Goal: Find specific page/section: Find specific page/section

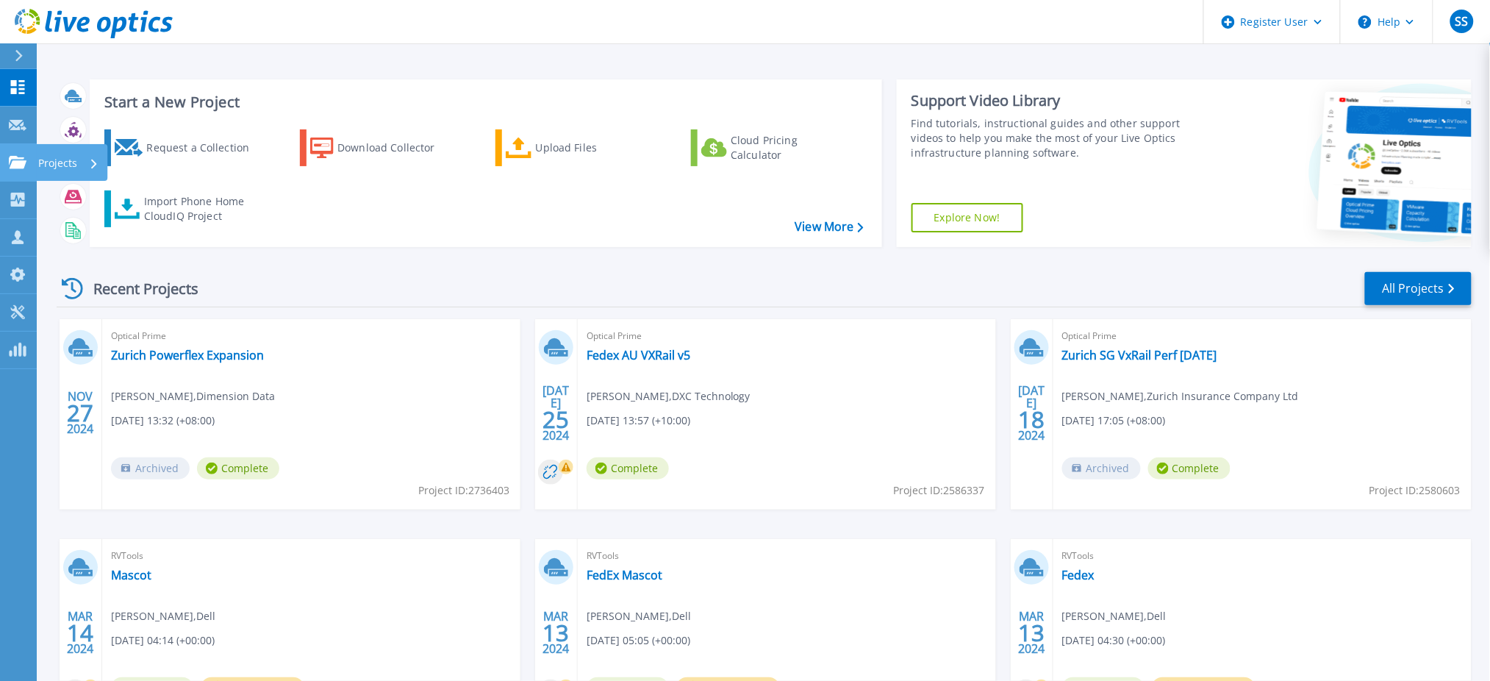
click at [16, 153] on link "Projects Projects" at bounding box center [18, 162] width 37 height 37
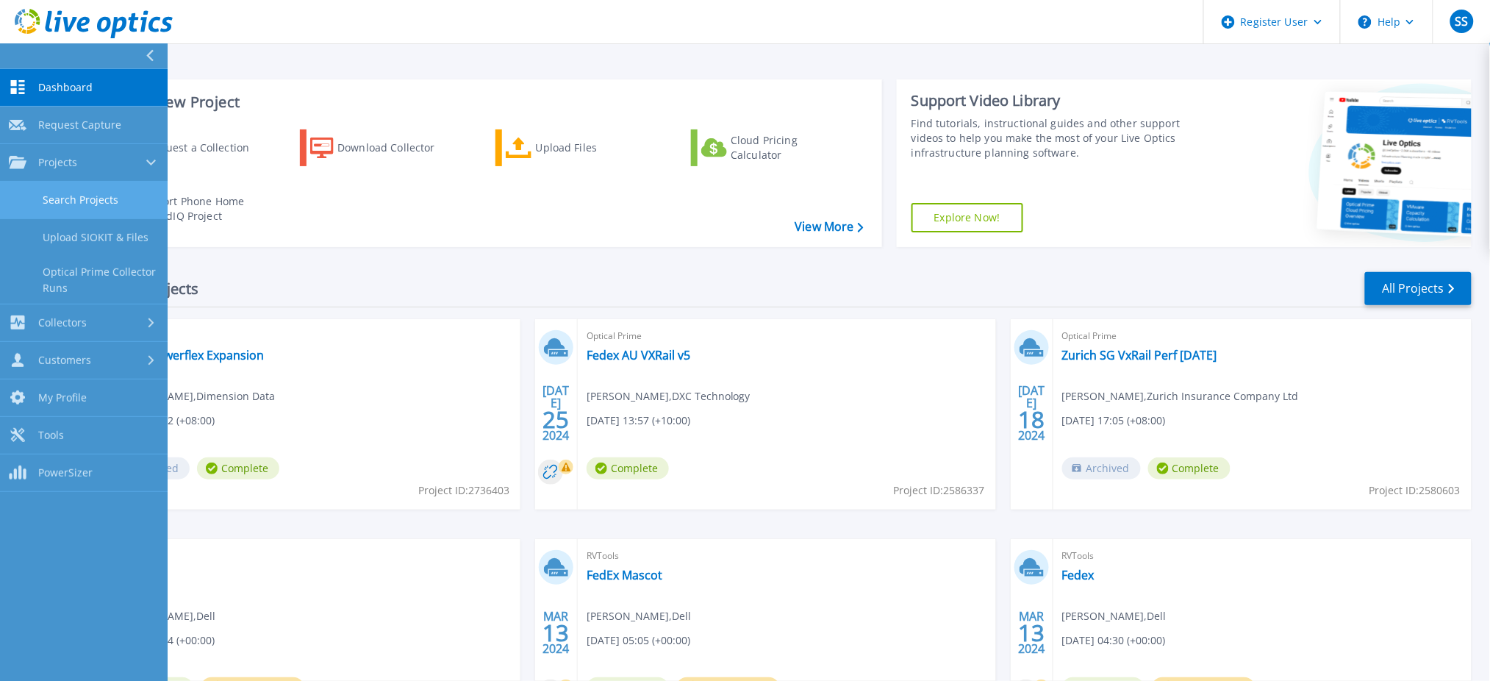
click at [87, 198] on link "Search Projects" at bounding box center [84, 200] width 168 height 37
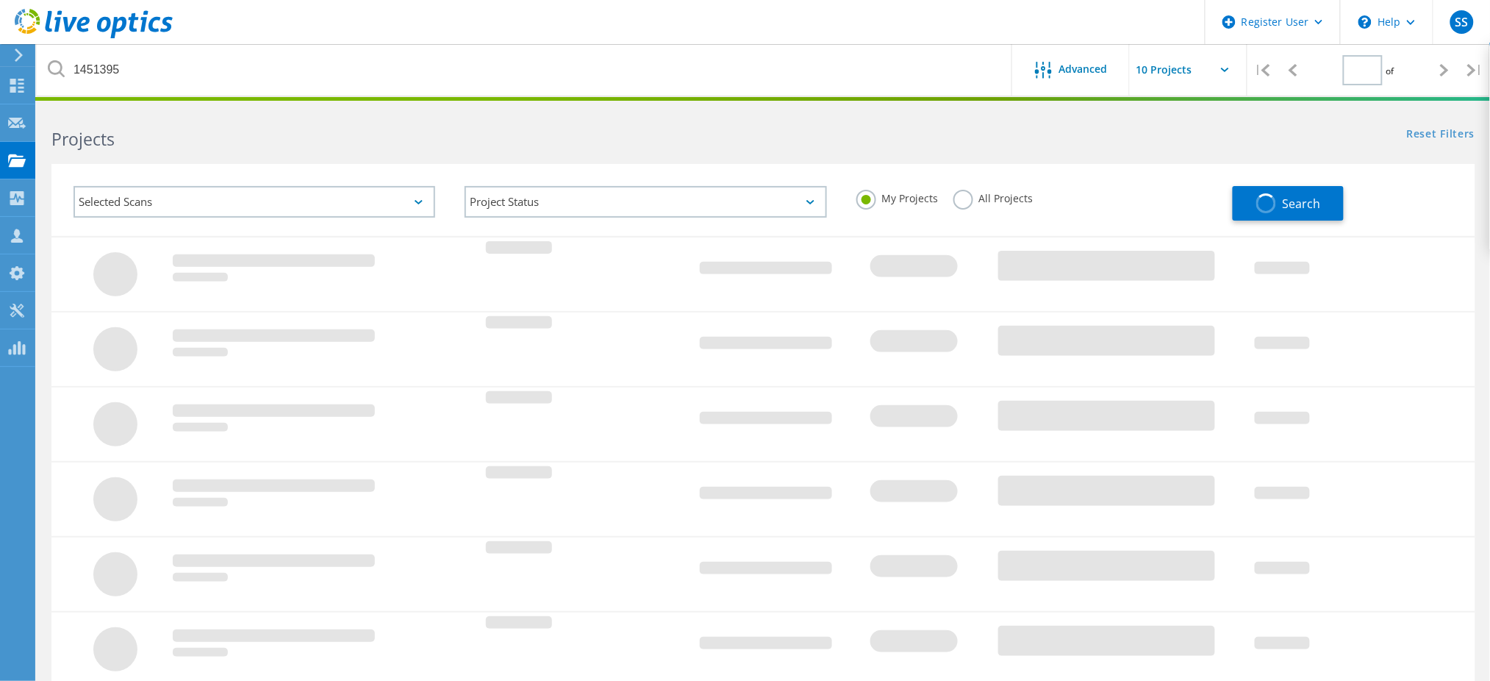
type input "1"
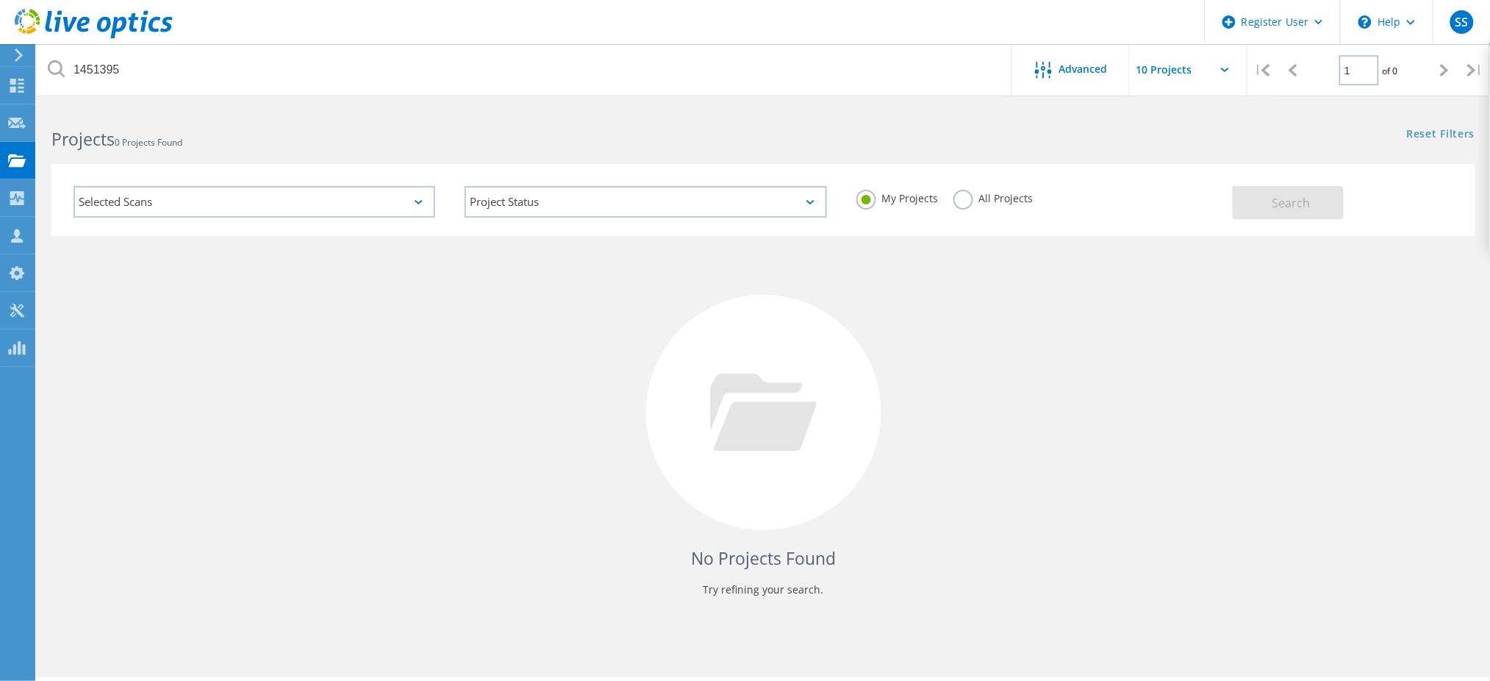
click at [963, 201] on label "All Projects" at bounding box center [993, 197] width 80 height 14
click at [0, 0] on input "All Projects" at bounding box center [0, 0] width 0 height 0
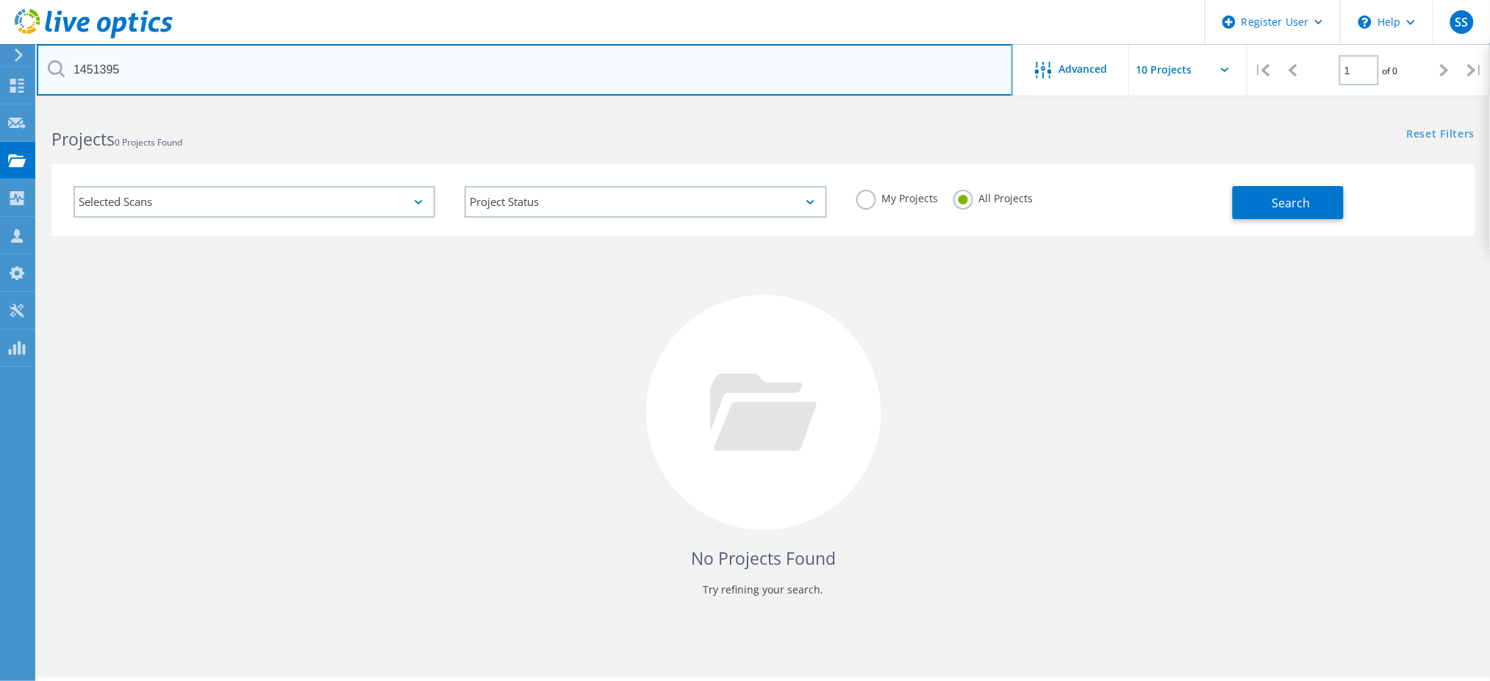
click at [334, 70] on input "1451395" at bounding box center [525, 69] width 976 height 51
paste input "1451395"
type input "1451395"
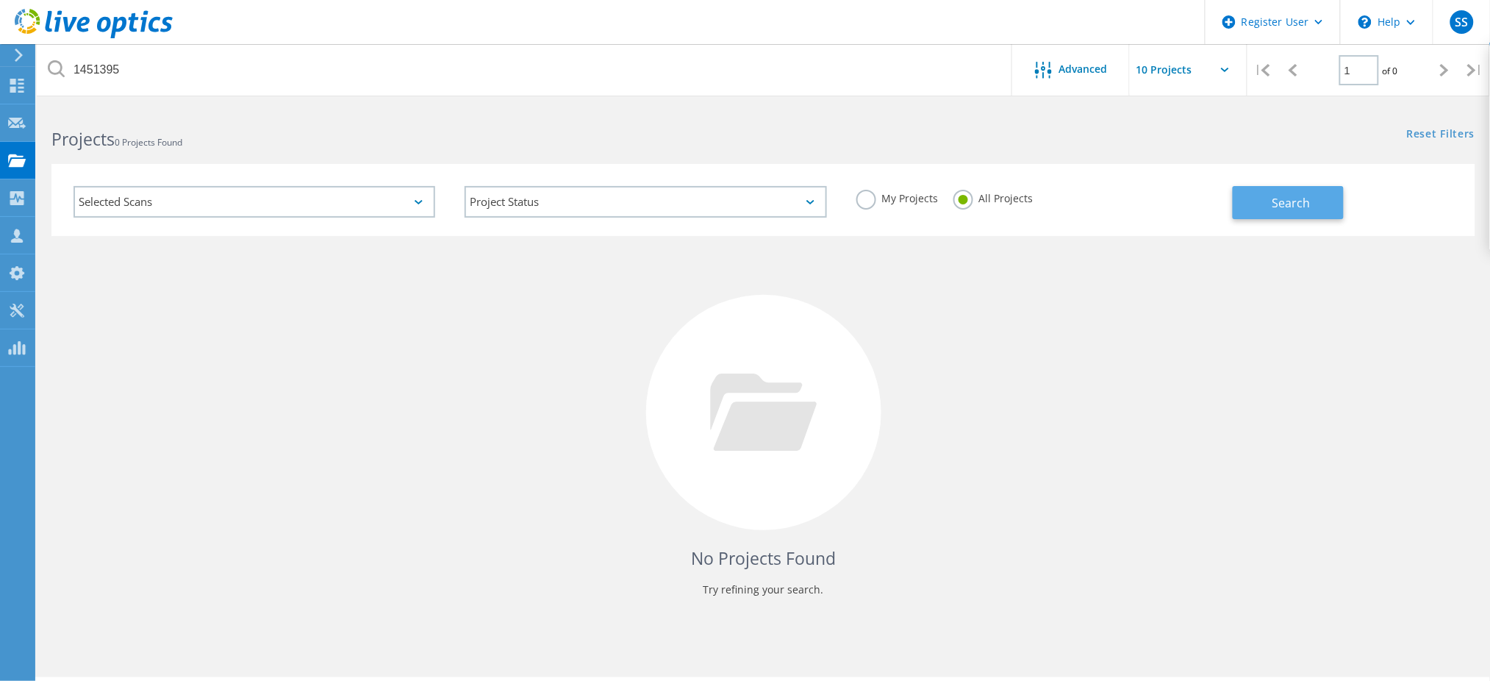
click at [1298, 205] on span "Search" at bounding box center [1291, 203] width 38 height 16
